Goal: Task Accomplishment & Management: Use online tool/utility

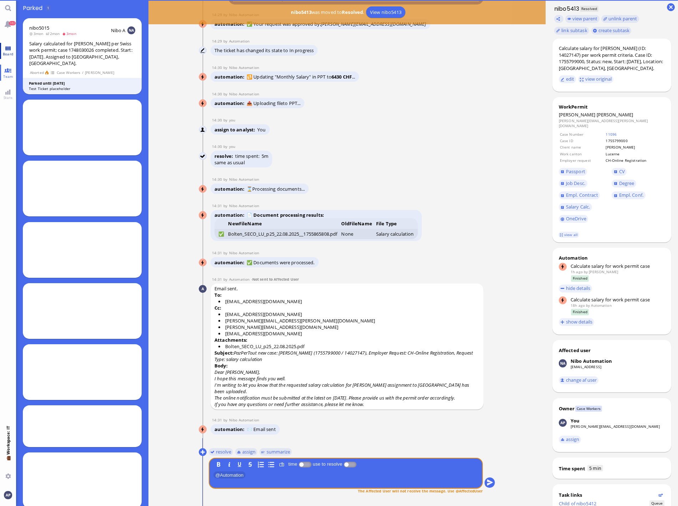
scroll to position [0, 0]
click at [10, 52] on span "Board" at bounding box center [8, 53] width 14 height 5
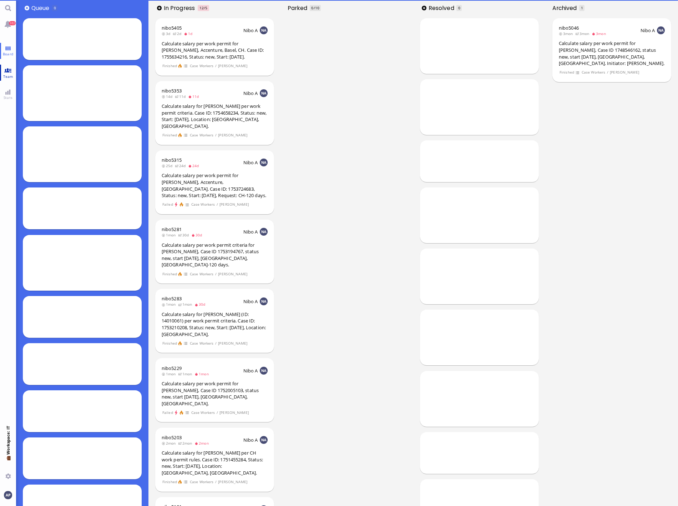
click at [5, 73] on link "Team" at bounding box center [8, 73] width 16 height 16
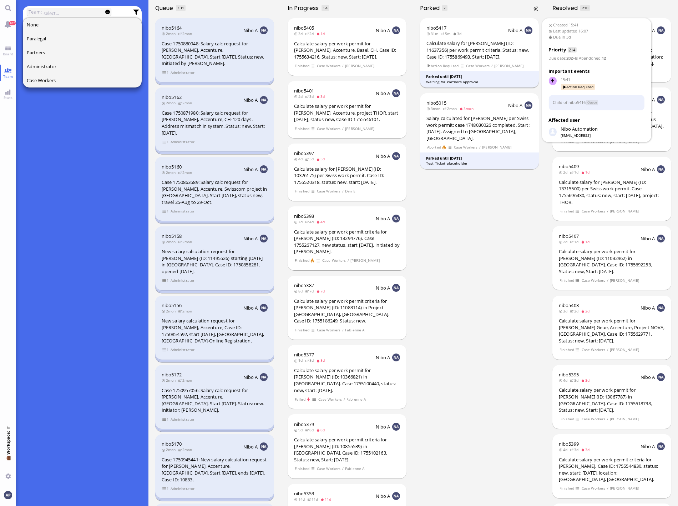
click at [484, 38] on div "nibo5417 31m 5m 3d Nibo A Calculate salary for [PERSON_NAME] (ID: 11637356) per…" at bounding box center [479, 53] width 119 height 70
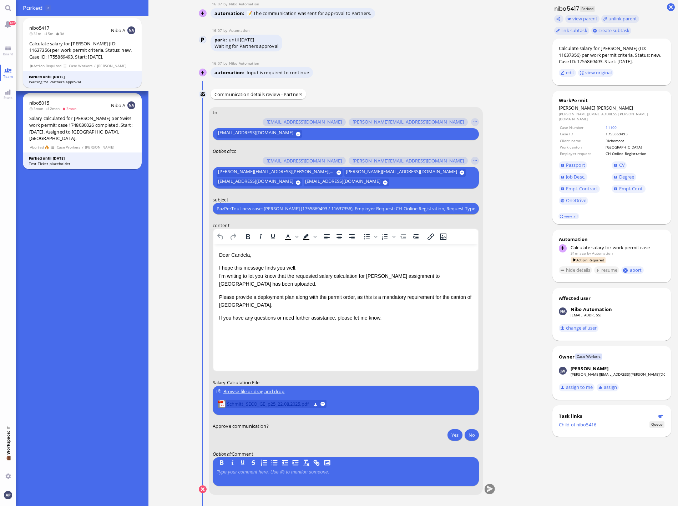
click at [239, 404] on span "Schmitt_SECO_GE_p25_22.08.2025.pdf" at bounding box center [269, 404] width 84 height 8
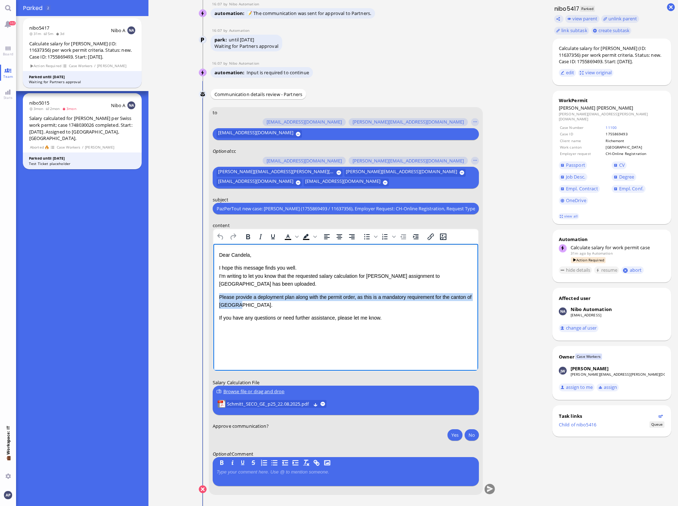
drag, startPoint x: 279, startPoint y: 305, endPoint x: 416, endPoint y: 542, distance: 273.7
click at [213, 298] on html "Dear [PERSON_NAME], I hope this message finds you well. I'm writing to let you …" at bounding box center [345, 286] width 265 height 85
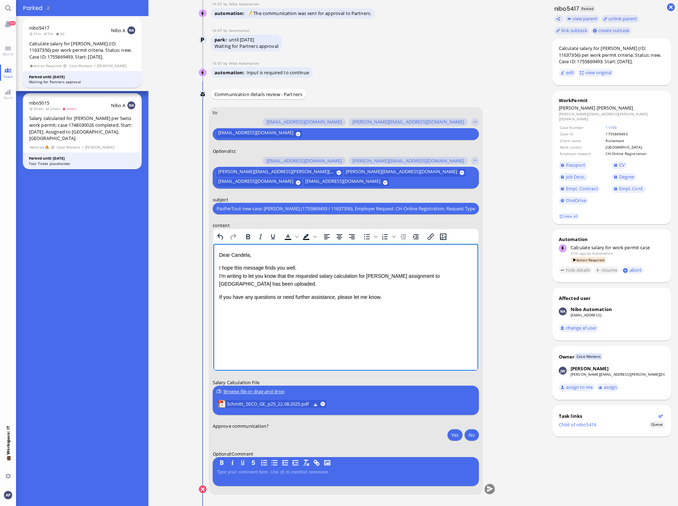
click at [276, 294] on p "If you have any questions or need further assistance, please let me know." at bounding box center [345, 297] width 253 height 8
click at [382, 298] on p "If you have any questions or need further assistance, please let me know." at bounding box center [345, 297] width 253 height 8
click at [286, 296] on p "If you have any questions or need further assistance, please let me know." at bounding box center [345, 297] width 253 height 8
click at [270, 286] on p "I hope this message finds you well. I'm writing to let you know that the reques…" at bounding box center [345, 276] width 253 height 24
click at [327, 298] on p "Please provide us with the permit order urgently. As the employee is currently …" at bounding box center [345, 301] width 253 height 16
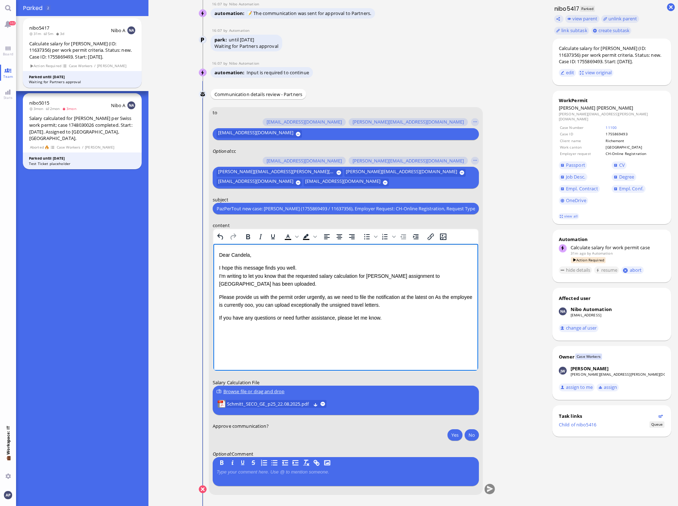
click at [388, 329] on html "Dear [PERSON_NAME], I hope this message finds you well. I'm writing to let you …" at bounding box center [345, 286] width 265 height 85
click at [437, 296] on p "Please provide us with the permit order urgently, as we need to file the notifi…" at bounding box center [345, 301] width 253 height 16
drag, startPoint x: 285, startPoint y: 345, endPoint x: 301, endPoint y: 334, distance: 19.3
click at [285, 329] on html "Dear [PERSON_NAME], I hope this message finds you well. I'm writing to let you …" at bounding box center [345, 286] width 265 height 85
click at [383, 320] on p "If you have any questions or need further assistance, please let me know." at bounding box center [345, 318] width 253 height 8
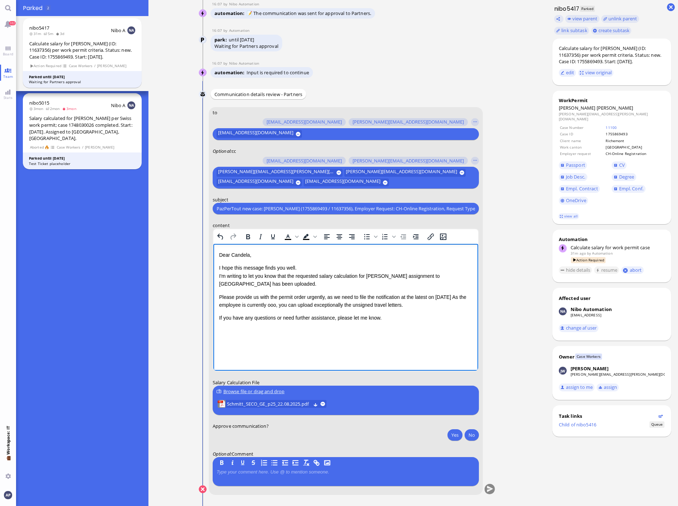
click at [241, 329] on html "Dear [PERSON_NAME], I hope this message finds you well. I'm writing to let you …" at bounding box center [345, 286] width 265 height 85
click at [219, 329] on html "Dear [PERSON_NAME], I hope this message finds you well. I'm writing to let you …" at bounding box center [345, 286] width 265 height 85
click at [429, 316] on p "If you have any questions or need further assistance, please let me know." at bounding box center [345, 318] width 253 height 8
click at [460, 296] on p "Please provide us with the permit order urgently, as we need to file the notifi…" at bounding box center [345, 301] width 253 height 16
click at [455, 435] on button "Yes" at bounding box center [454, 434] width 15 height 11
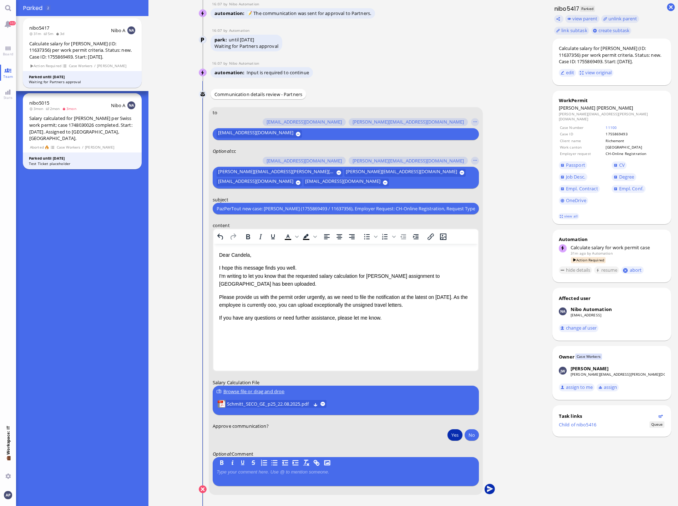
click at [486, 491] on button "submit" at bounding box center [489, 489] width 11 height 11
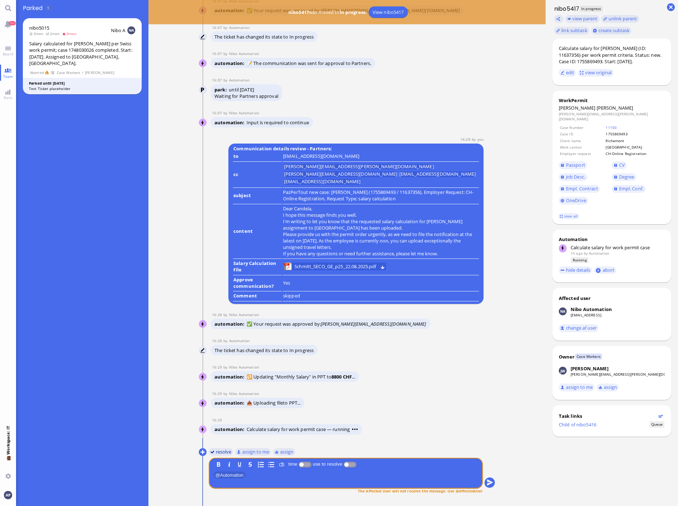
click at [218, 451] on button "resolve" at bounding box center [220, 451] width 25 height 8
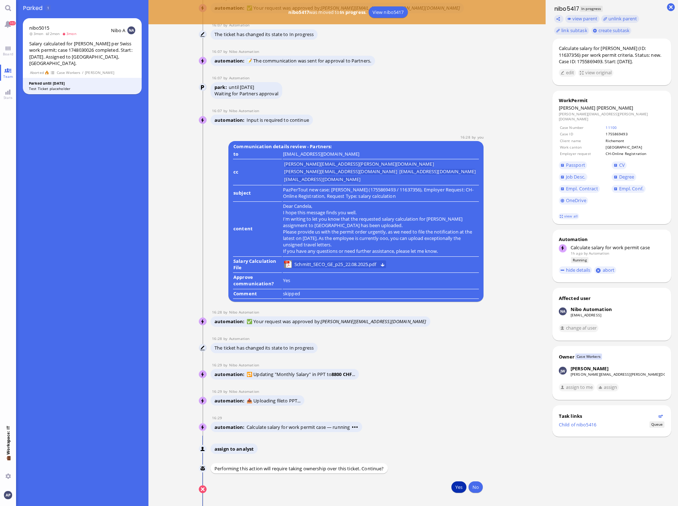
click at [461, 490] on button "Yes" at bounding box center [458, 486] width 15 height 11
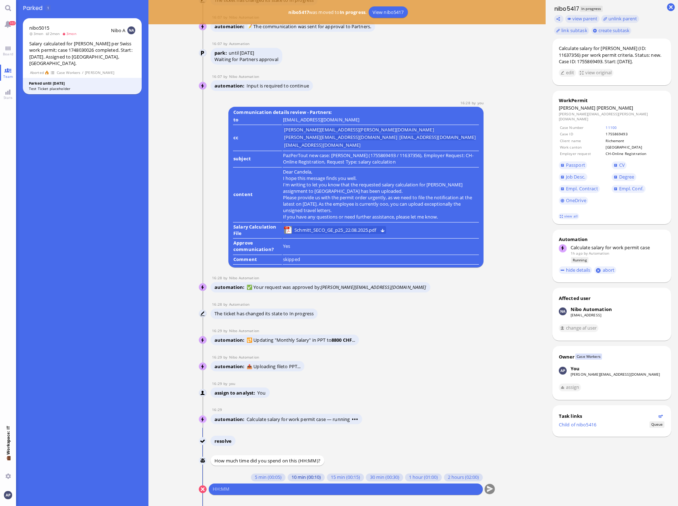
click at [287, 477] on button "10 min (00:10)" at bounding box center [305, 477] width 37 height 8
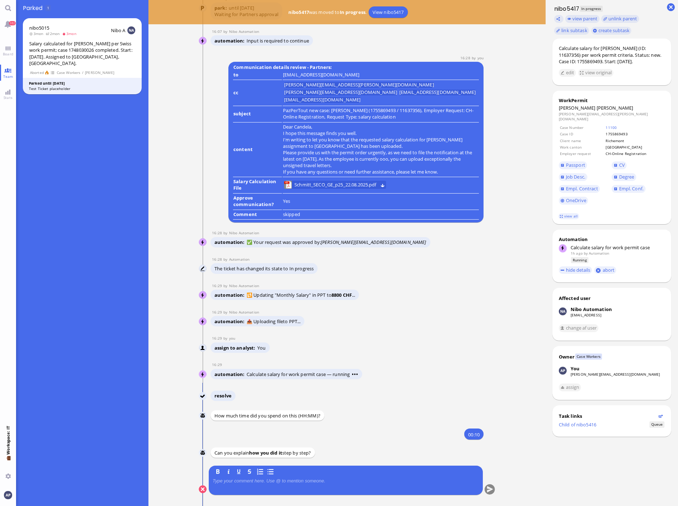
click at [245, 481] on p at bounding box center [346, 481] width 266 height 6
click at [487, 490] on button "submit" at bounding box center [489, 489] width 11 height 11
